Goal: Information Seeking & Learning: Understand process/instructions

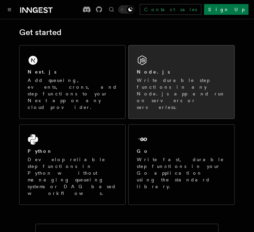
click at [150, 75] on div "Node.js Write durable step functions in any Node.js app and run on servers or s…" at bounding box center [182, 89] width 90 height 42
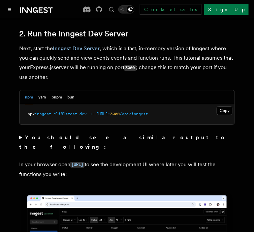
scroll to position [542, 0]
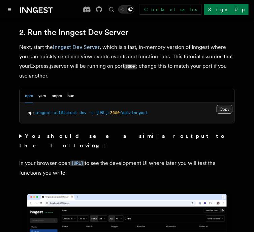
click at [226, 111] on button "Copy Copied" at bounding box center [225, 109] width 16 height 9
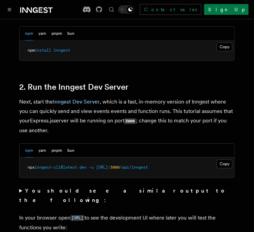
scroll to position [485, 0]
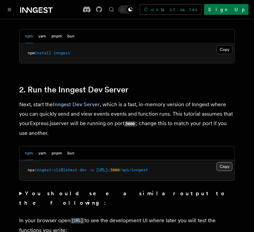
click at [217, 167] on button "Copy Copied" at bounding box center [225, 166] width 16 height 9
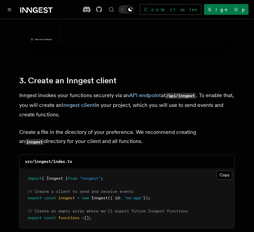
scroll to position [813, 0]
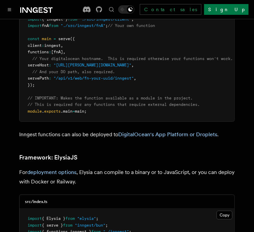
scroll to position [1924, 0]
